Goal: Information Seeking & Learning: Learn about a topic

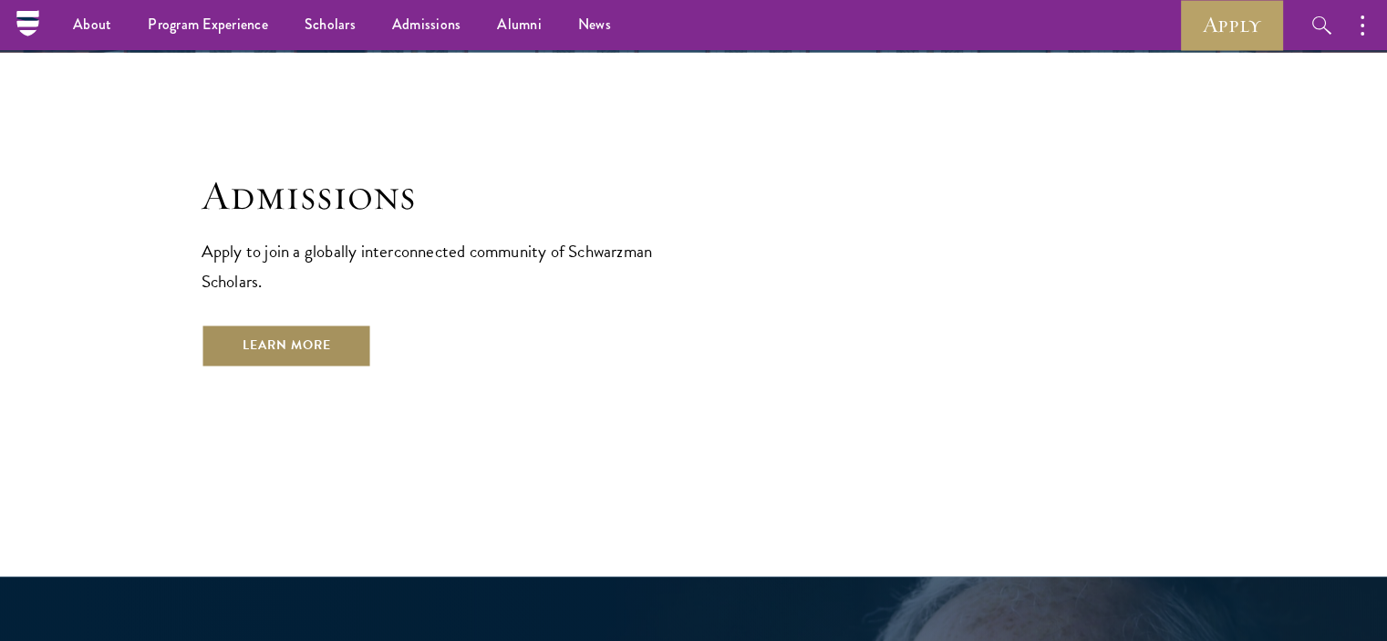
scroll to position [3157, 0]
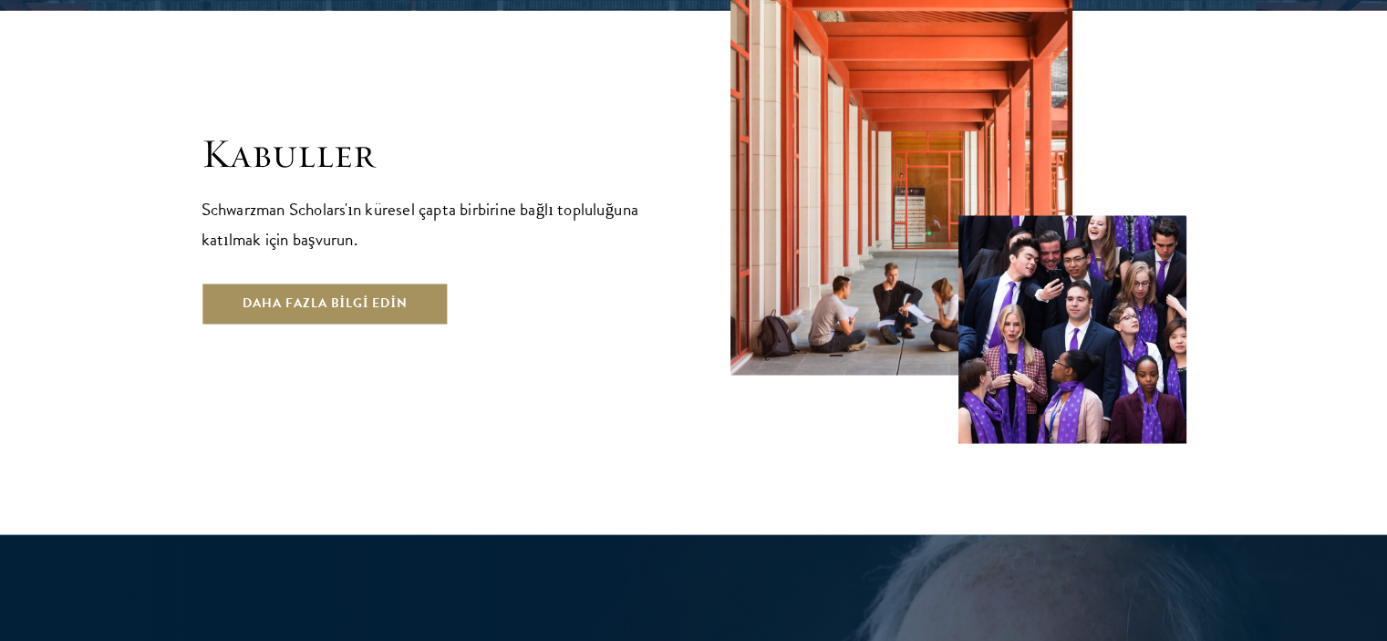
click at [435, 282] on link "Daha fazla bilgi edin" at bounding box center [325, 304] width 247 height 44
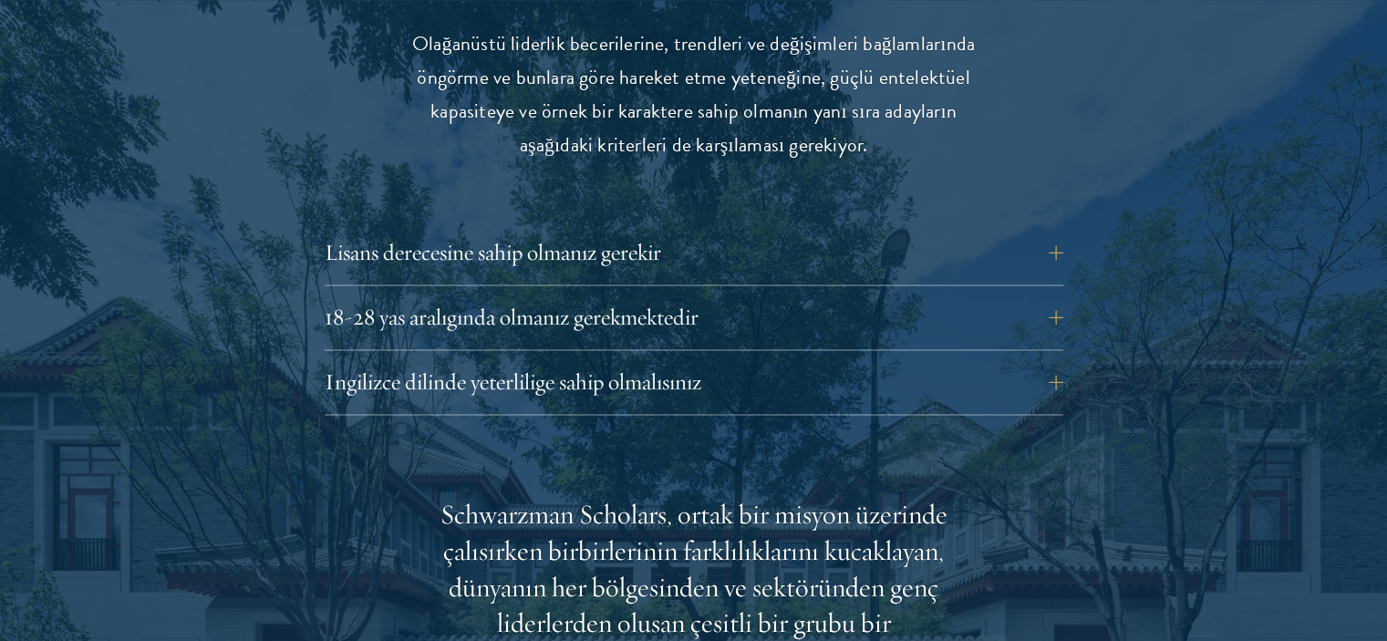
scroll to position [2481, 0]
click at [722, 247] on button "Lisans derecesine sahip olmanız gerekir" at bounding box center [694, 252] width 739 height 44
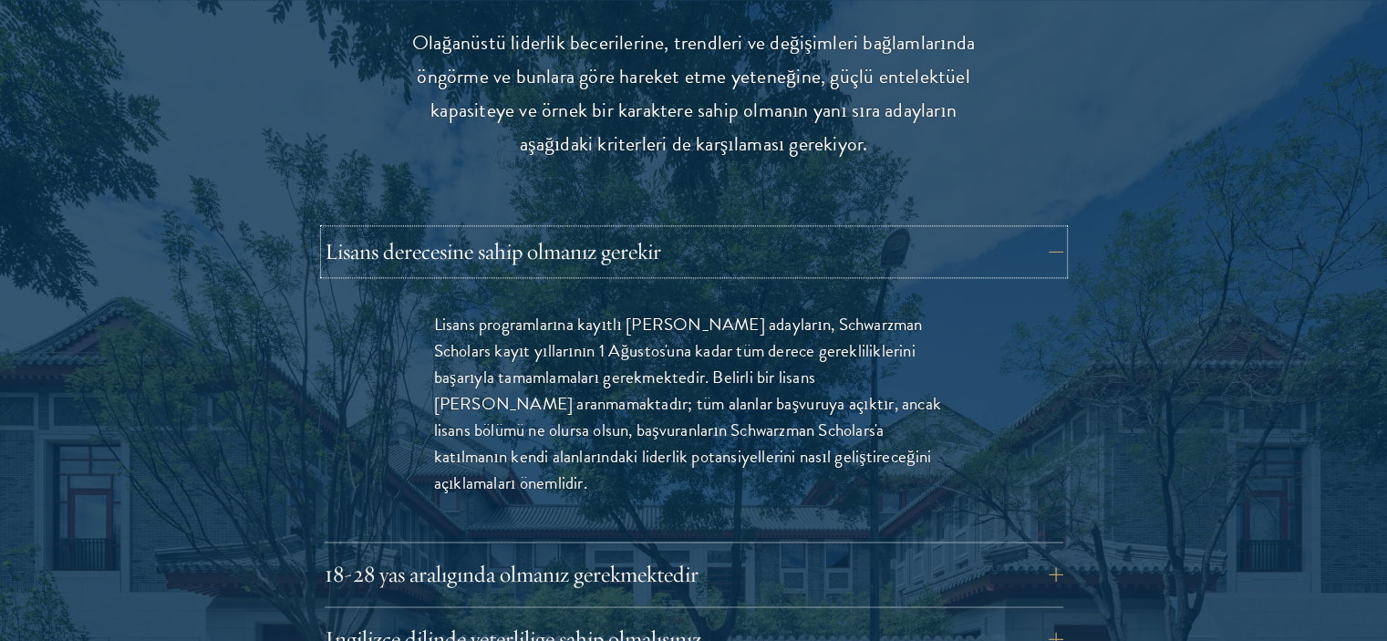
click at [722, 247] on button "Lisans derecesine sahip olmanız gerekir" at bounding box center [694, 252] width 739 height 44
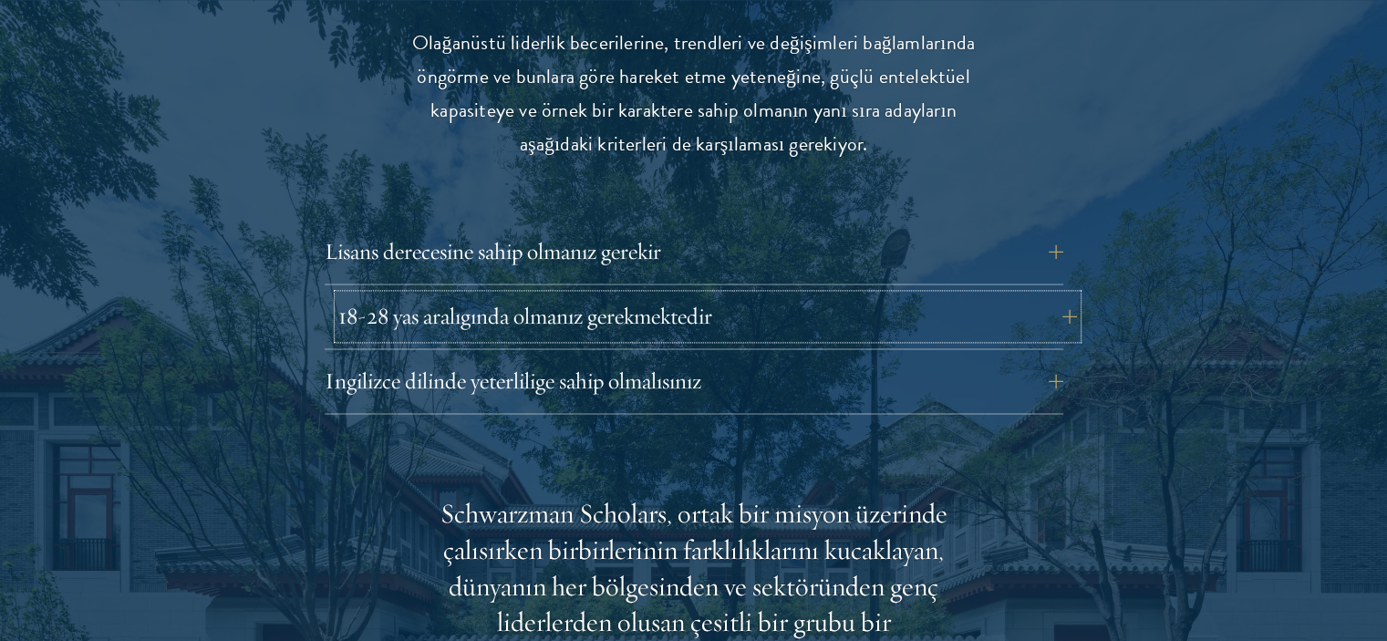
click at [680, 307] on font "18-28 yaş aralığında olmanız gerekmektedir" at bounding box center [525, 316] width 374 height 28
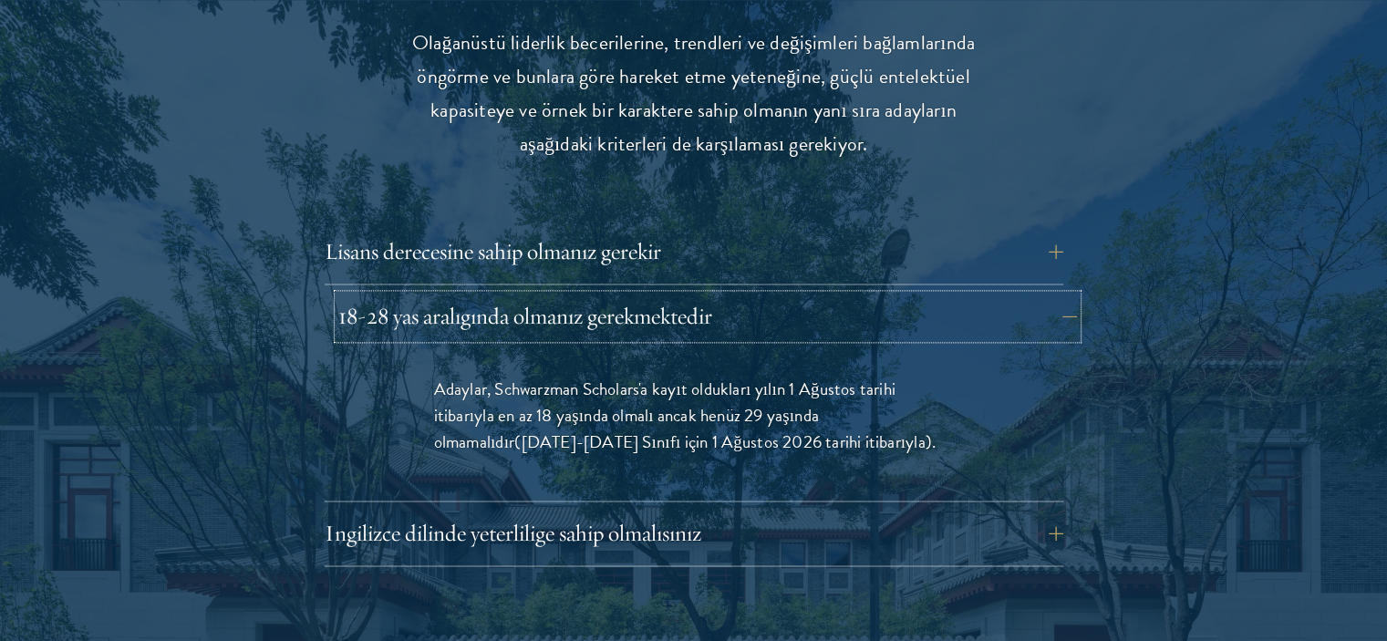
click at [680, 307] on font "18-28 yaş aralığında olmanız gerekmektedir" at bounding box center [525, 316] width 374 height 28
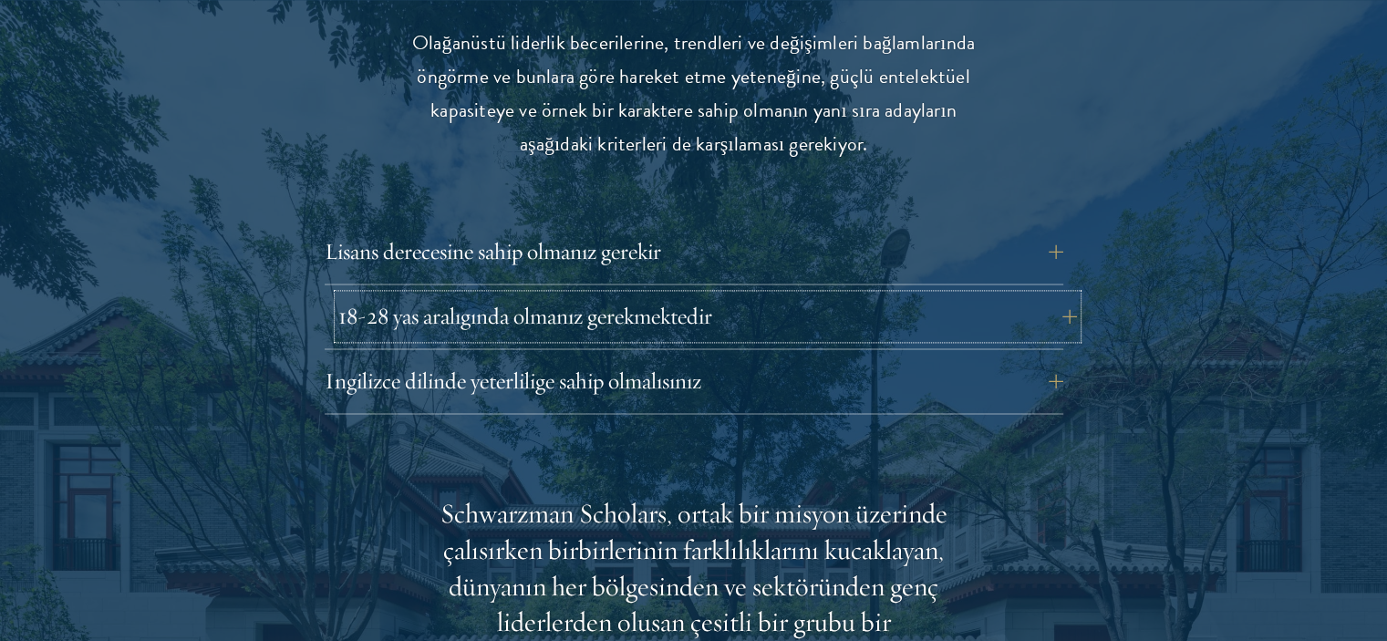
click at [680, 307] on font "18-28 yaş aralığında olmanız gerekmektedir" at bounding box center [525, 316] width 374 height 28
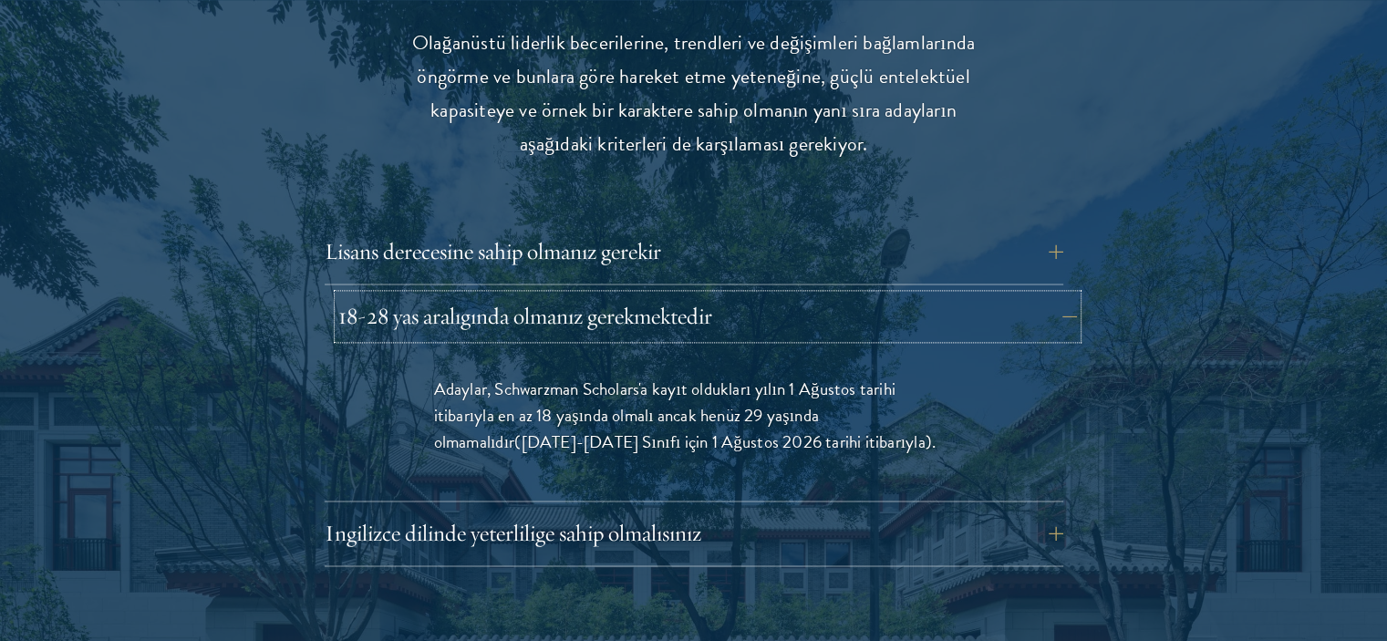
click at [680, 307] on font "18-28 yaş aralığında olmanız gerekmektedir" at bounding box center [525, 316] width 374 height 28
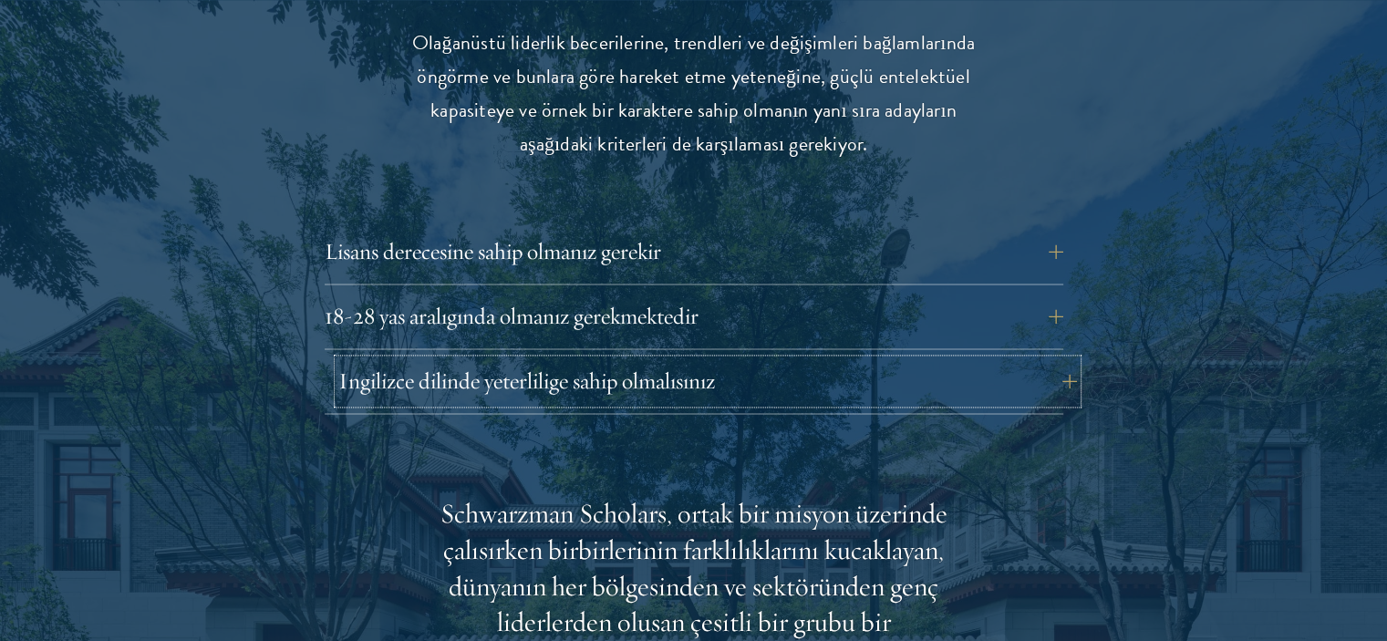
click at [613, 386] on font "İngilizce dilinde yeterliliğe sahip olmalısınız" at bounding box center [526, 381] width 377 height 28
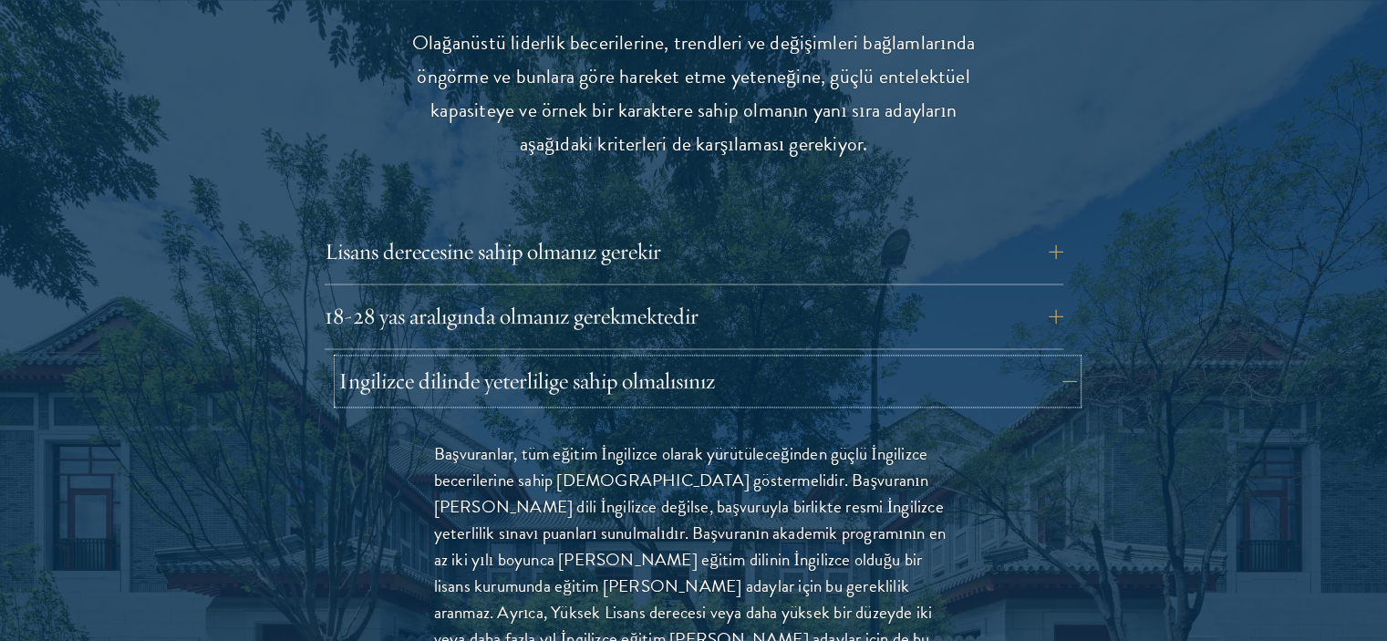
click at [613, 386] on font "İngilizce dilinde yeterliliğe sahip olmalısınız" at bounding box center [526, 381] width 377 height 28
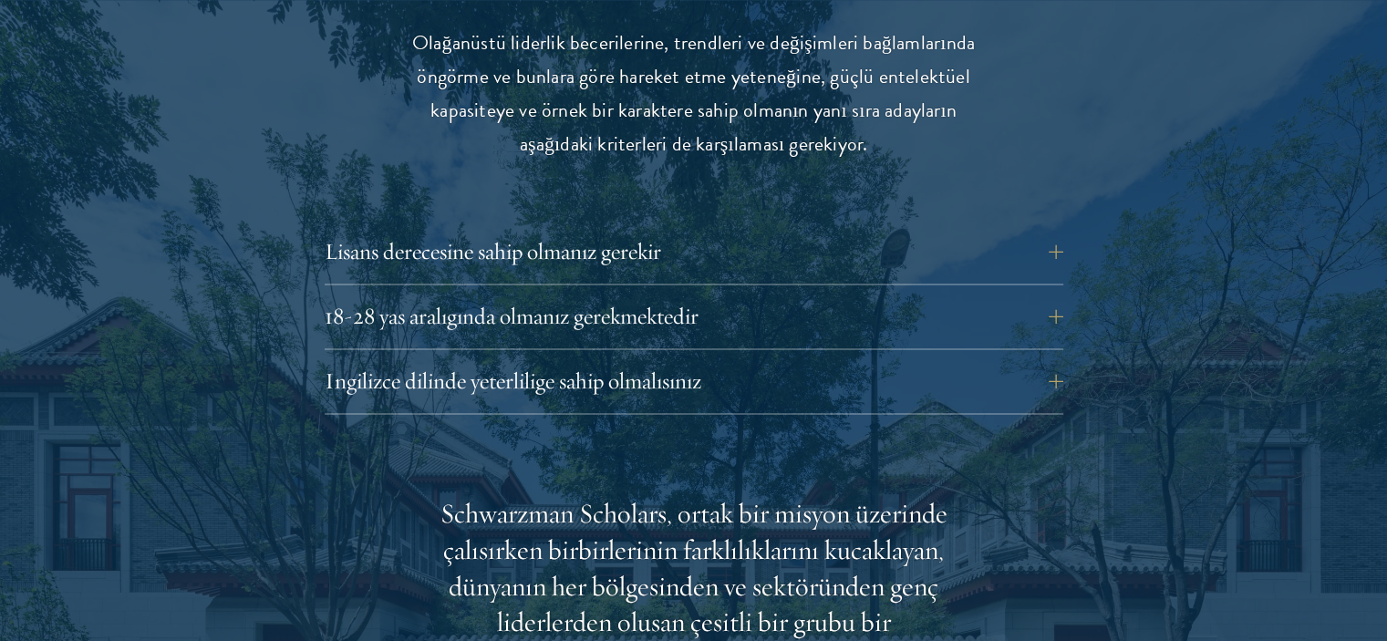
click at [285, 401] on div "Uygunluk Olağanüstü liderlik becerilerine, trendleri ve değişimleri bağlamların…" at bounding box center [694, 633] width 985 height 1357
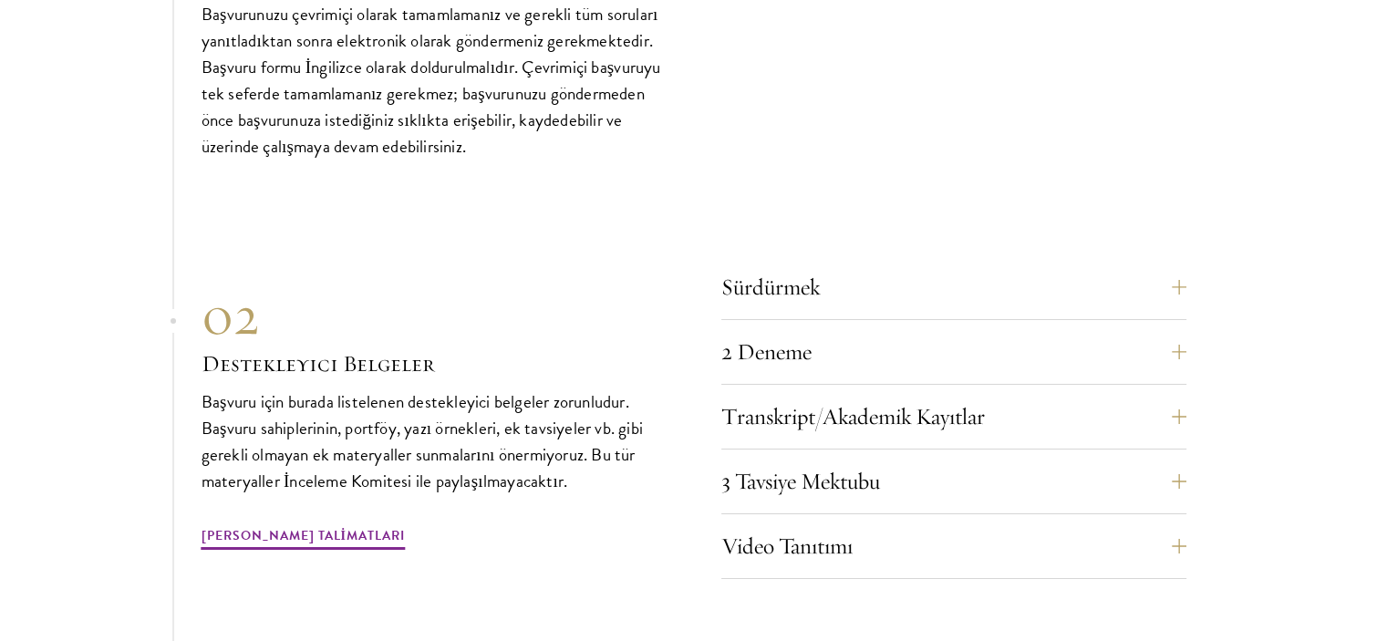
scroll to position [6275, 0]
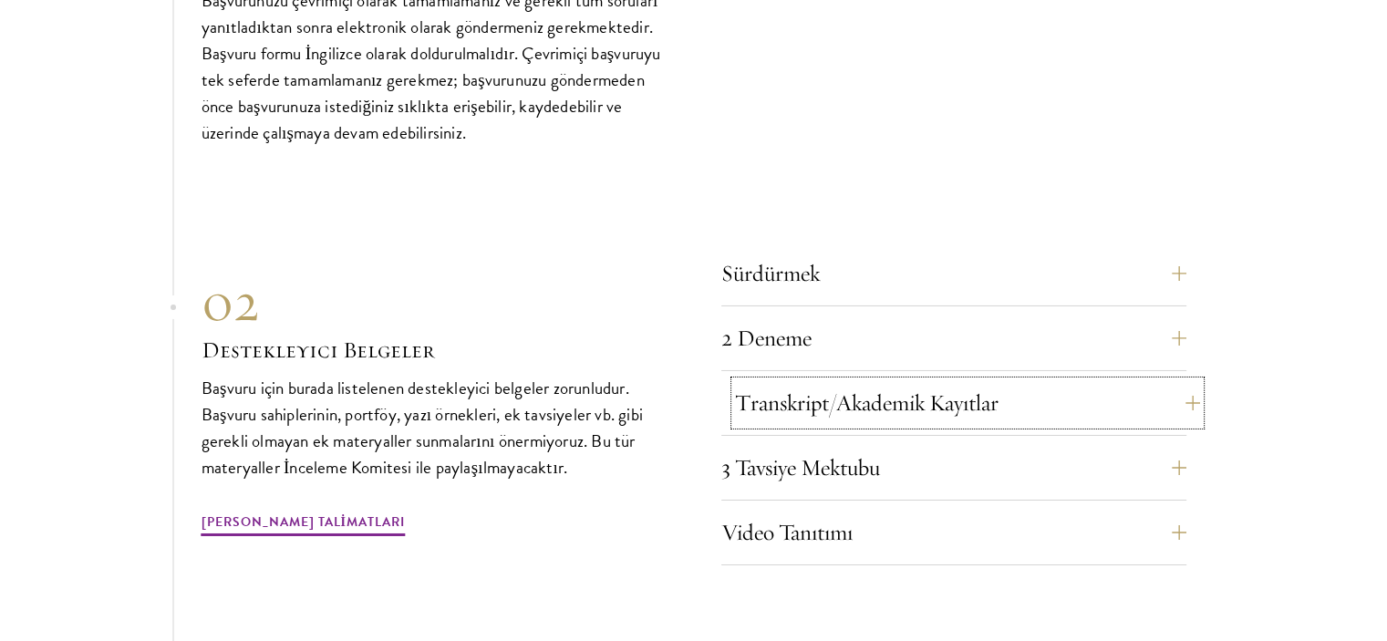
click at [875, 389] on font "Transkript/Akademik Kayıtlar" at bounding box center [867, 403] width 264 height 28
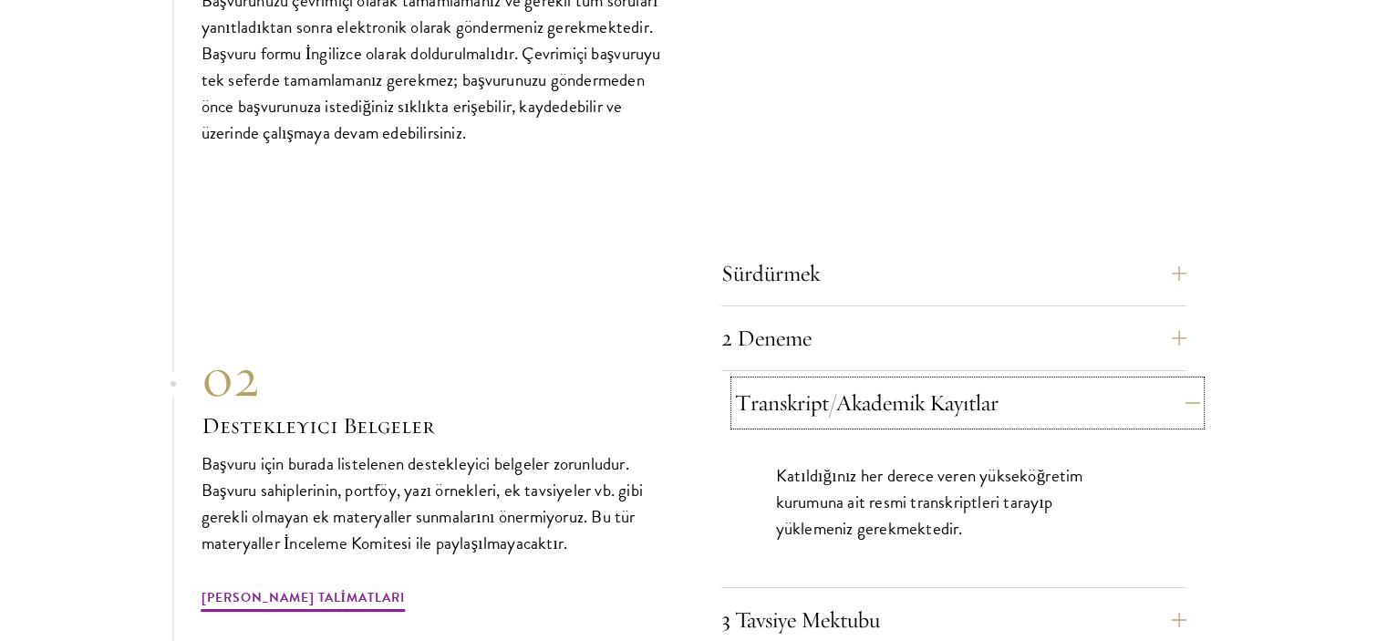
click at [875, 389] on font "Transkript/Akademik Kayıtlar" at bounding box center [867, 403] width 264 height 28
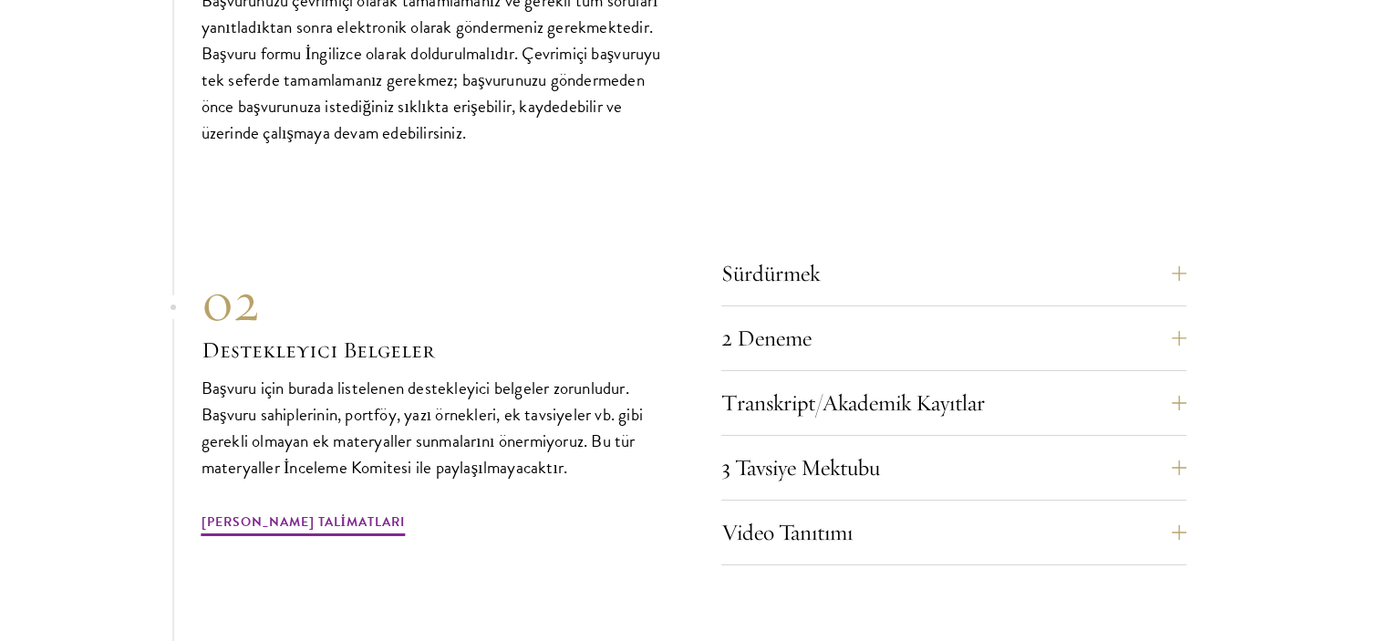
click at [896, 316] on div "2 Deneme Başvuruda istenen iki deneme, Liderlik Denemesi (750 kelime) ve Amaç B…" at bounding box center [953, 343] width 465 height 55
click at [916, 389] on font "Transkript/Akademik Kayıtlar" at bounding box center [867, 403] width 264 height 28
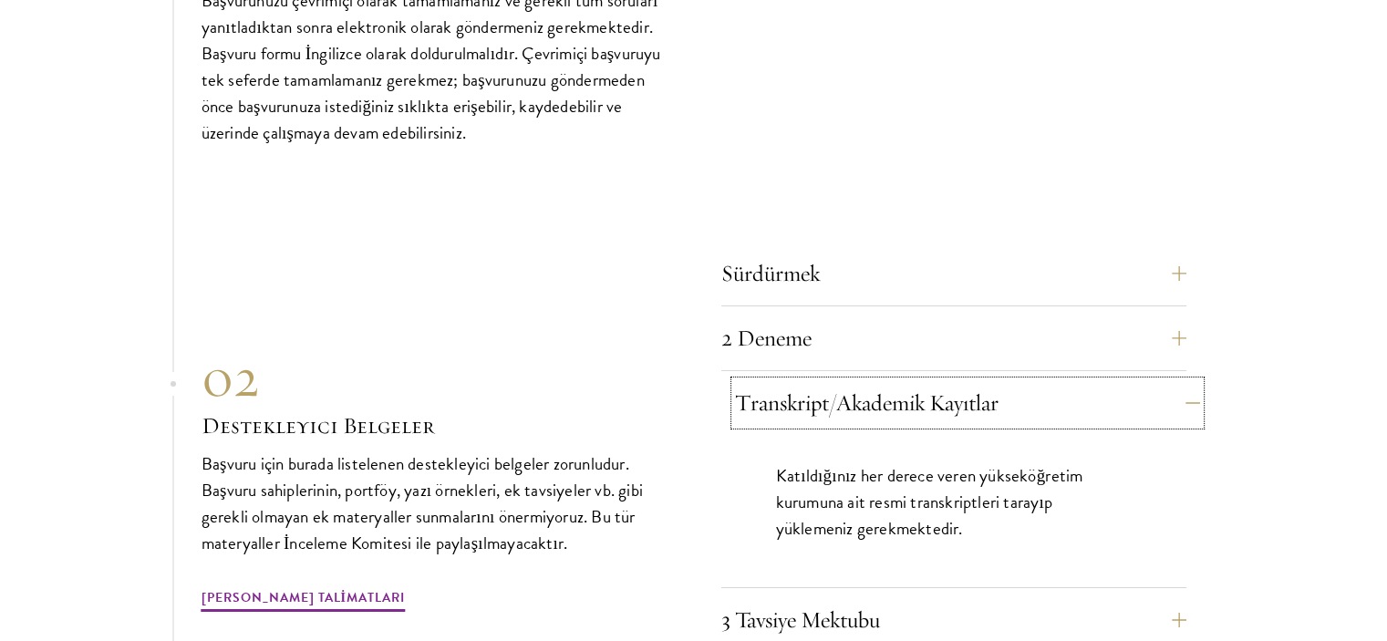
click at [916, 389] on font "Transkript/Akademik Kayıtlar" at bounding box center [867, 403] width 264 height 28
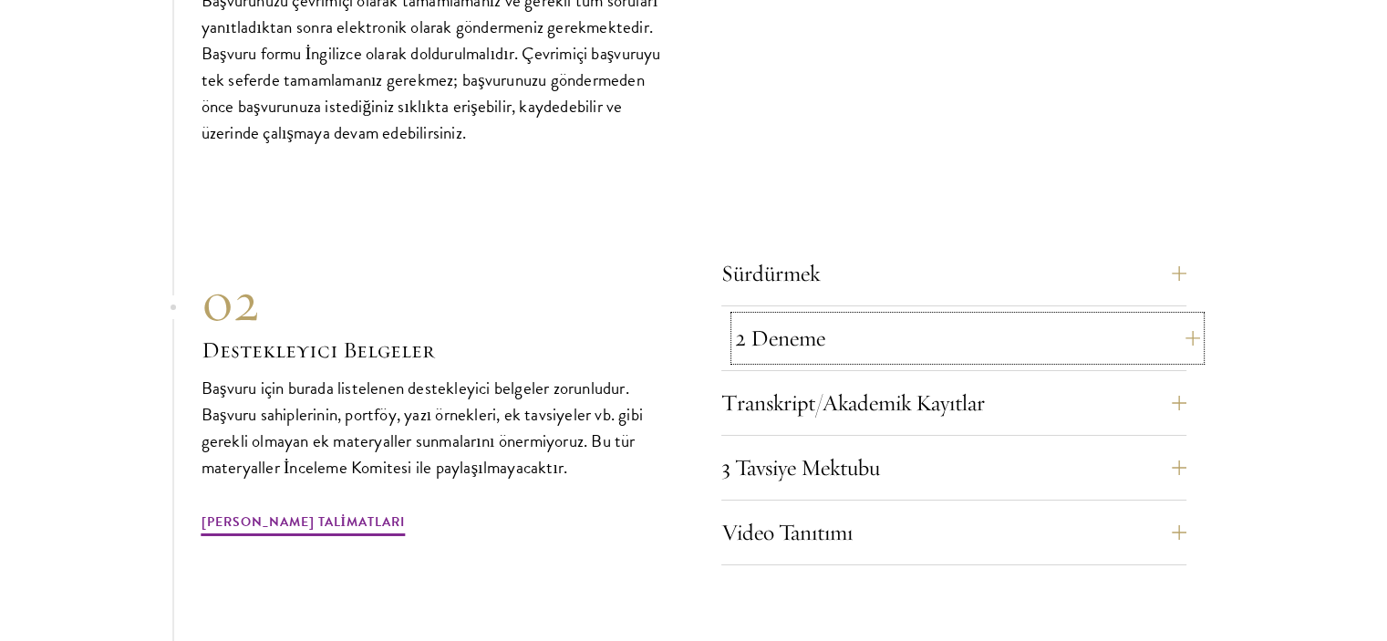
click at [937, 316] on button "2 Deneme" at bounding box center [967, 338] width 465 height 44
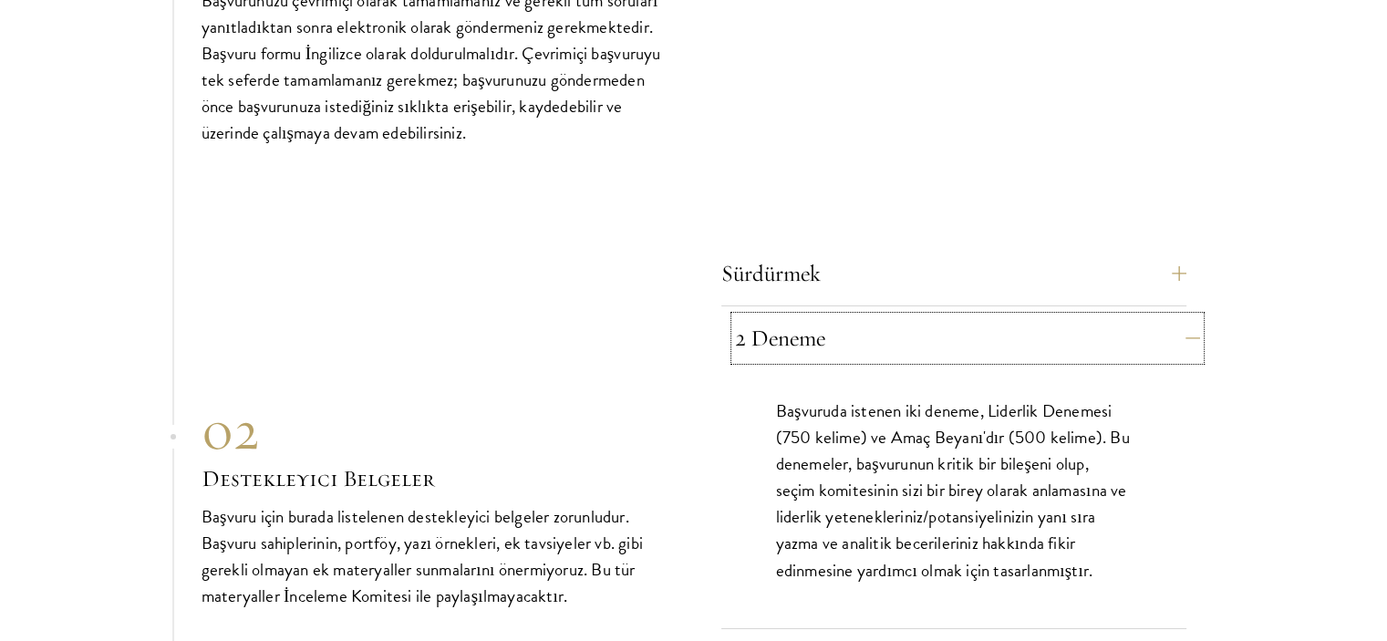
click at [937, 316] on button "2 Deneme" at bounding box center [967, 338] width 465 height 44
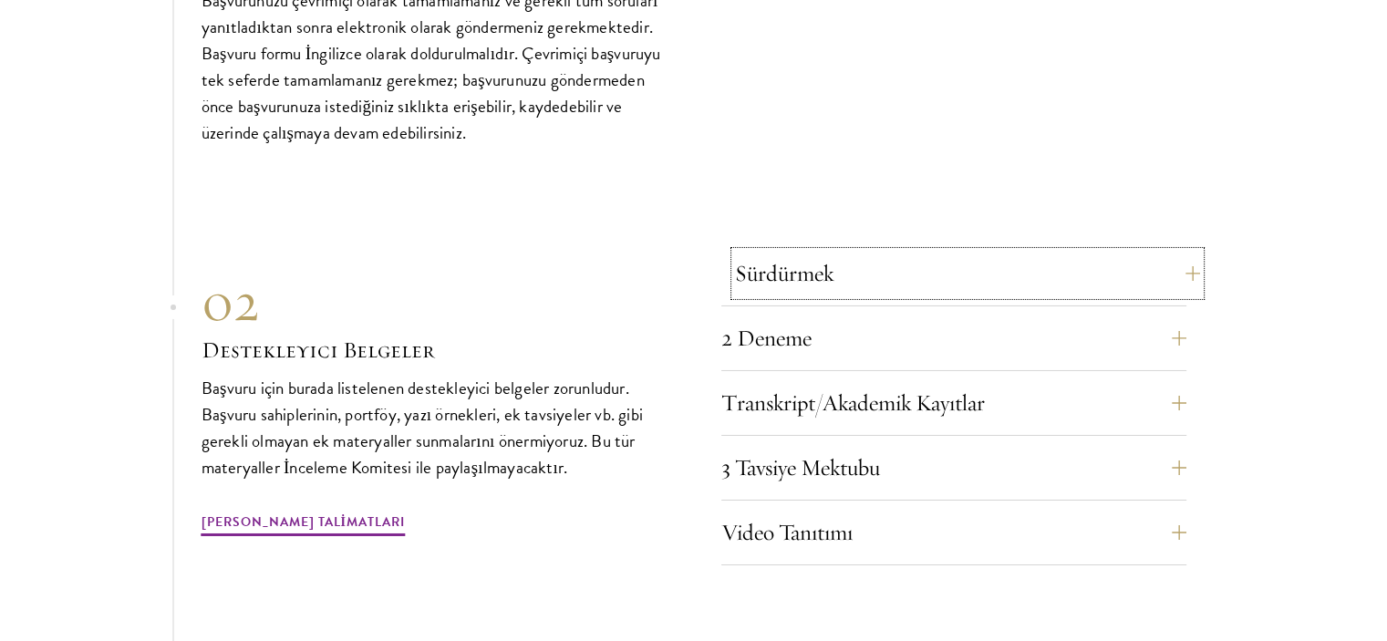
click at [960, 252] on button "Sürdürmek" at bounding box center [967, 274] width 465 height 44
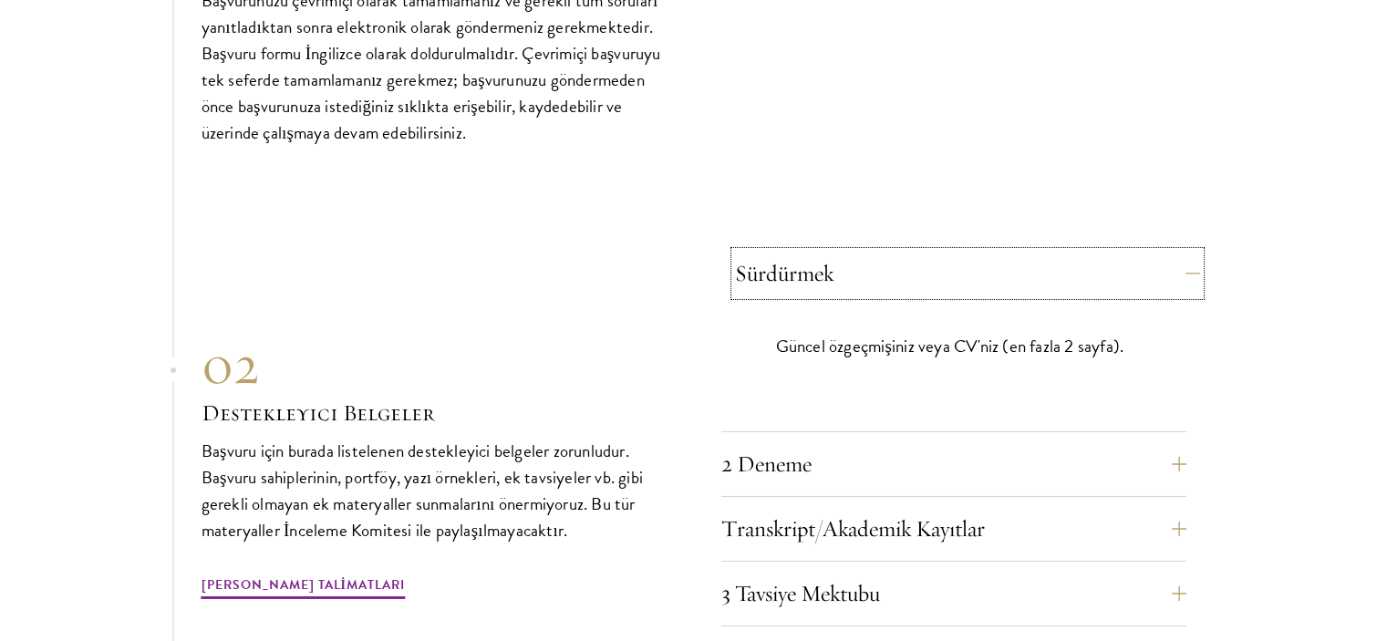
click at [960, 252] on button "Sürdürmek" at bounding box center [967, 274] width 465 height 44
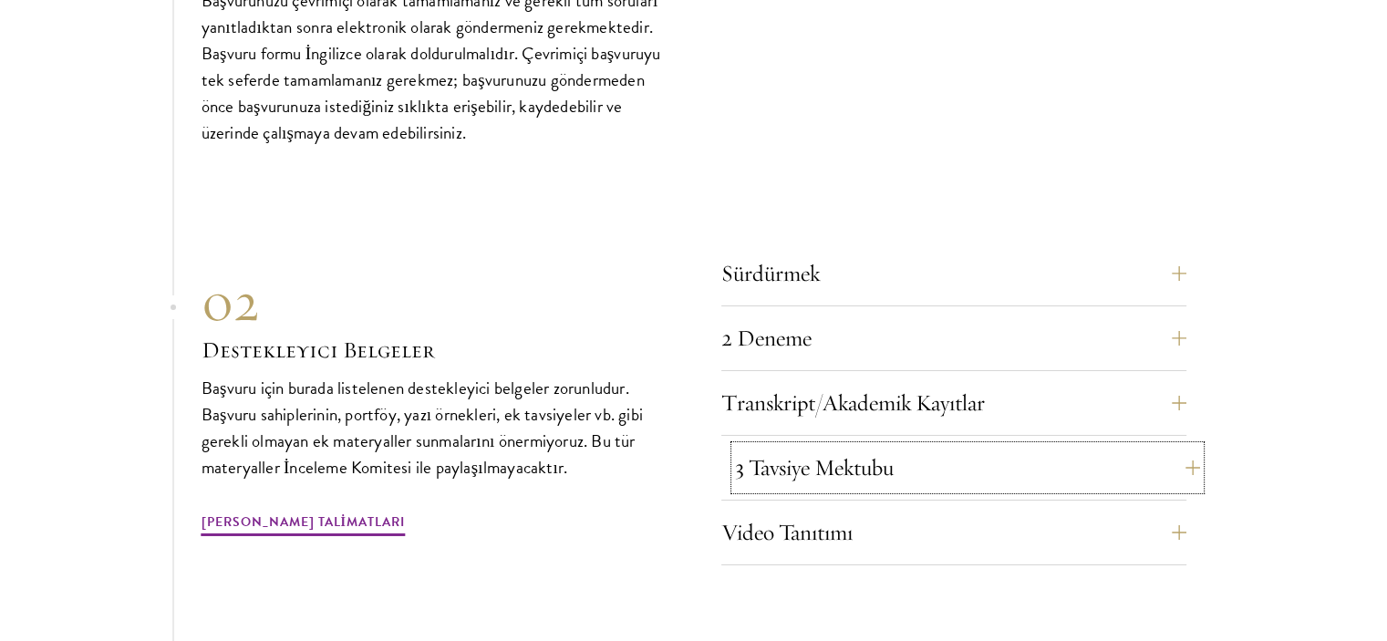
click at [908, 446] on button "3 Tavsiye Mektubu" at bounding box center [967, 468] width 465 height 44
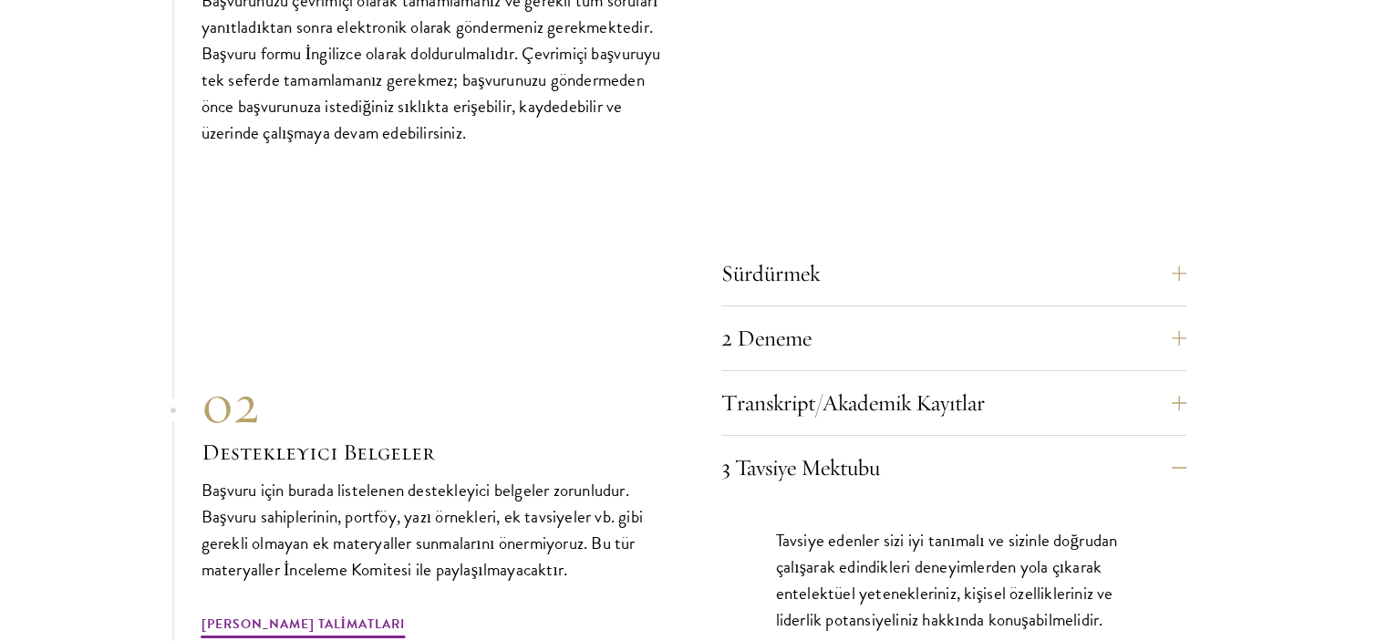
click at [798, 562] on div "Tavsiye edenler sizi iyi tanımalı ve sizinle doğrudan çalışarak edindikleri den…" at bounding box center [953, 589] width 465 height 179
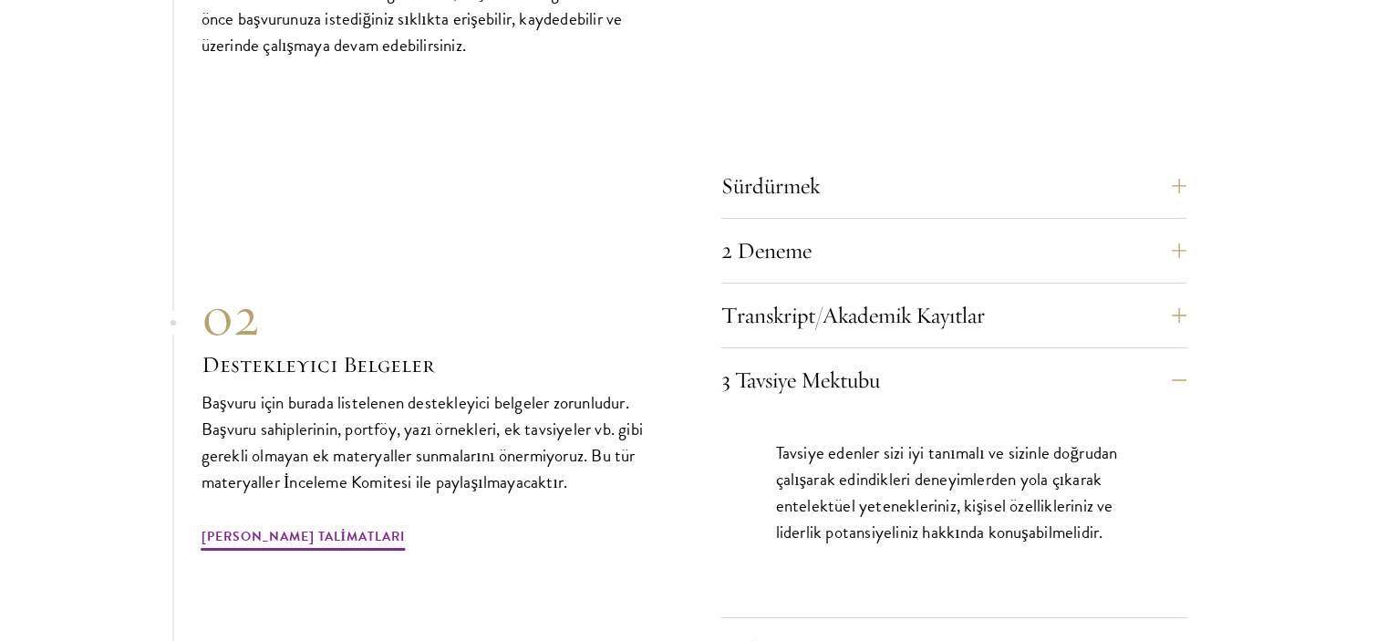
scroll to position [6457, 0]
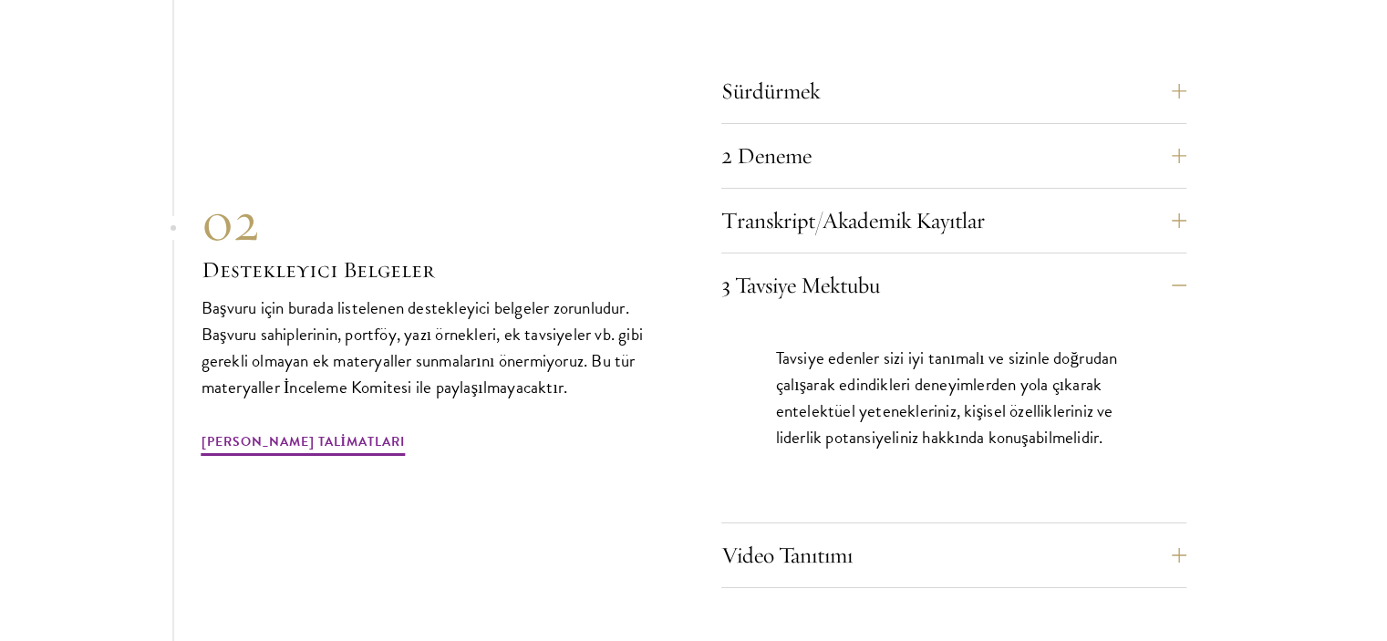
click at [1028, 199] on div "Transkript/Akademik Kayıtlar Katıldığınız her derece veren yükseköğretim kurumu…" at bounding box center [953, 226] width 465 height 55
